Goal: Information Seeking & Learning: Learn about a topic

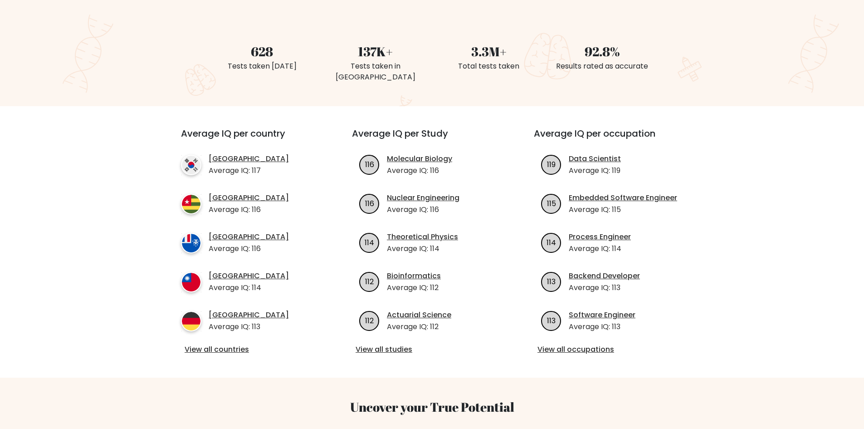
scroll to position [227, 0]
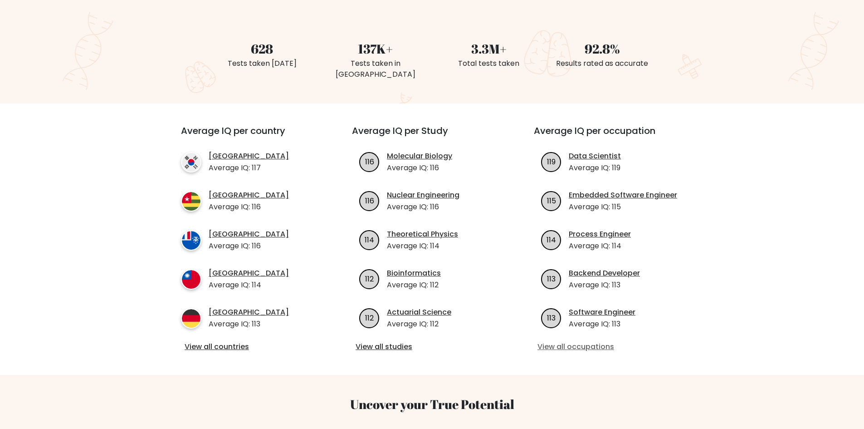
click at [569, 341] on link "View all occupations" at bounding box center [613, 346] width 153 height 11
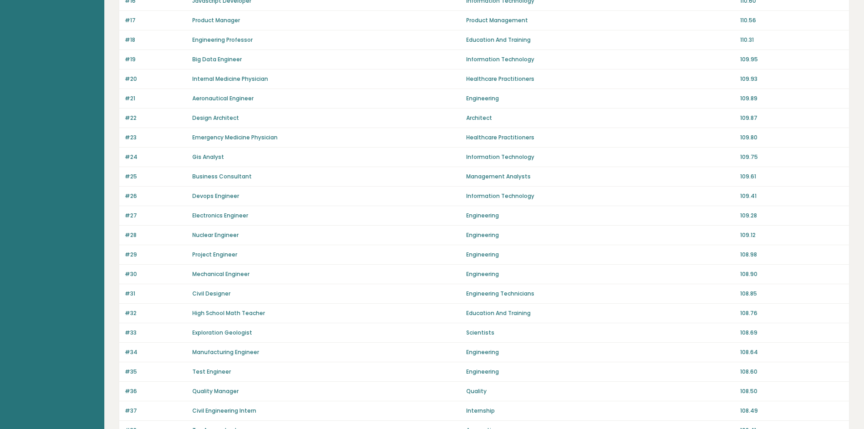
scroll to position [531, 0]
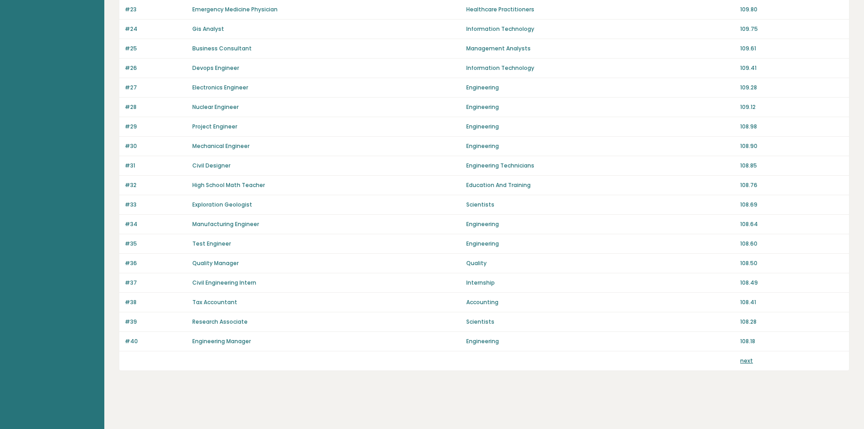
click at [750, 363] on link "next" at bounding box center [746, 360] width 13 height 8
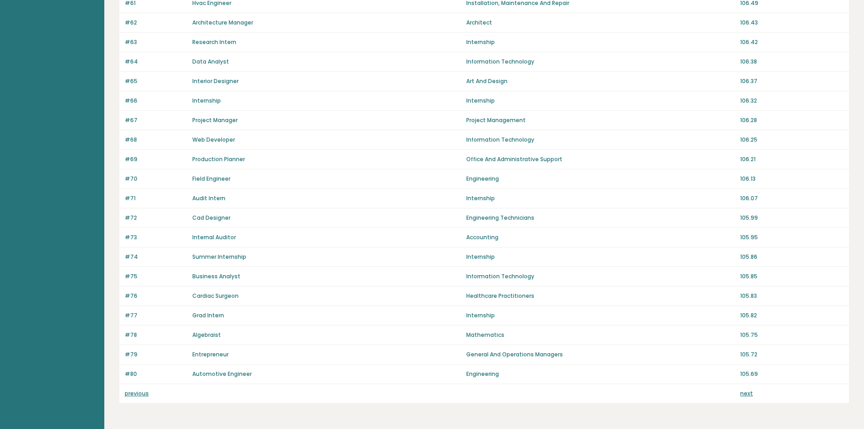
scroll to position [531, 0]
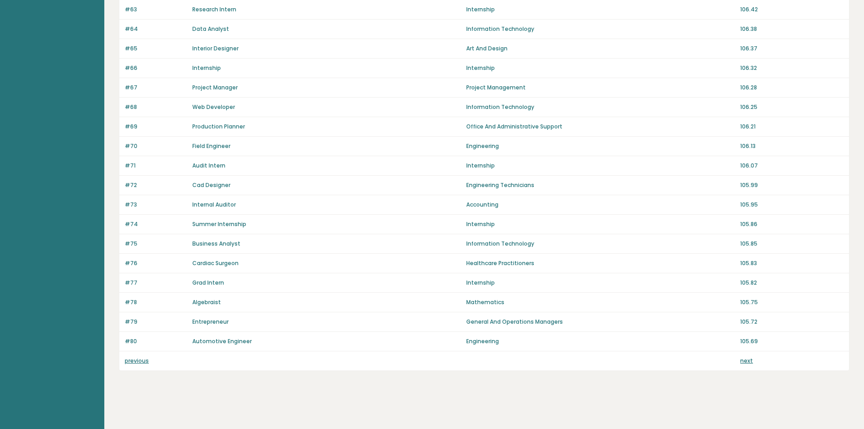
click at [741, 361] on link "next" at bounding box center [746, 360] width 13 height 8
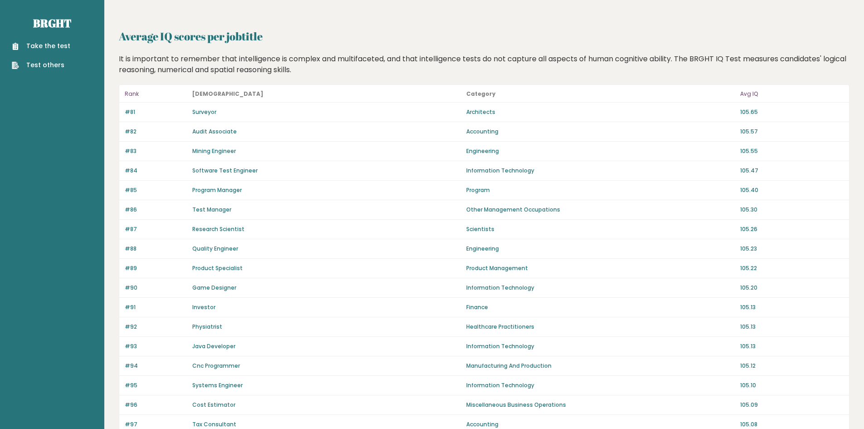
click at [53, 48] on link "Take the test" at bounding box center [41, 46] width 59 height 10
